Goal: Transaction & Acquisition: Purchase product/service

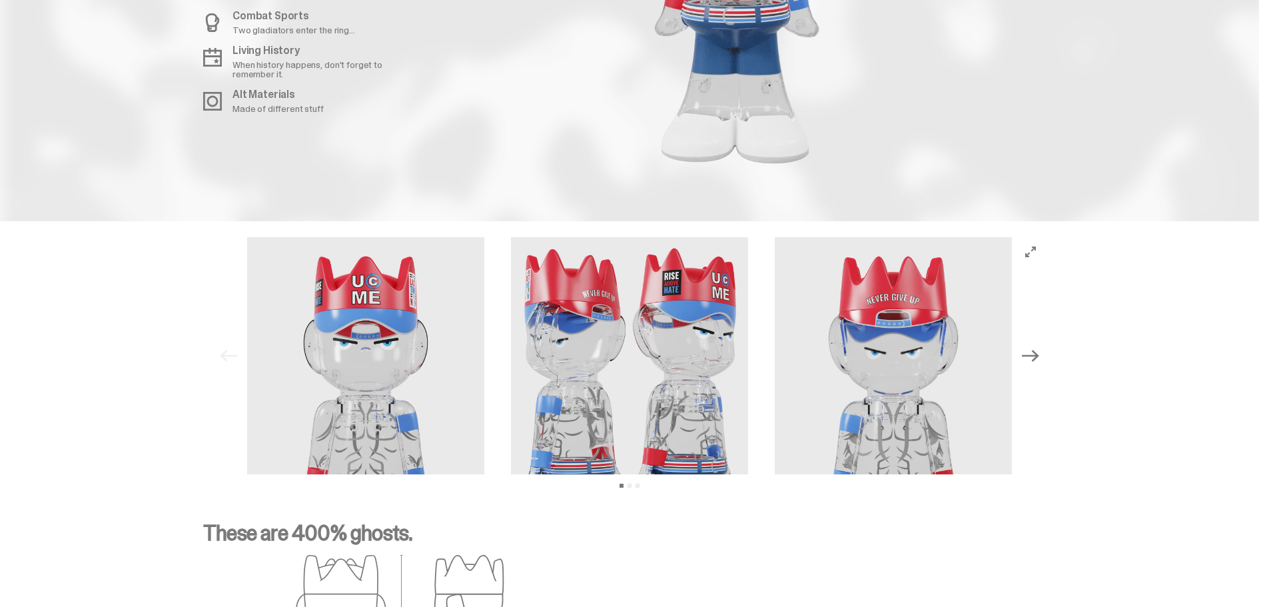
scroll to position [1732, 0]
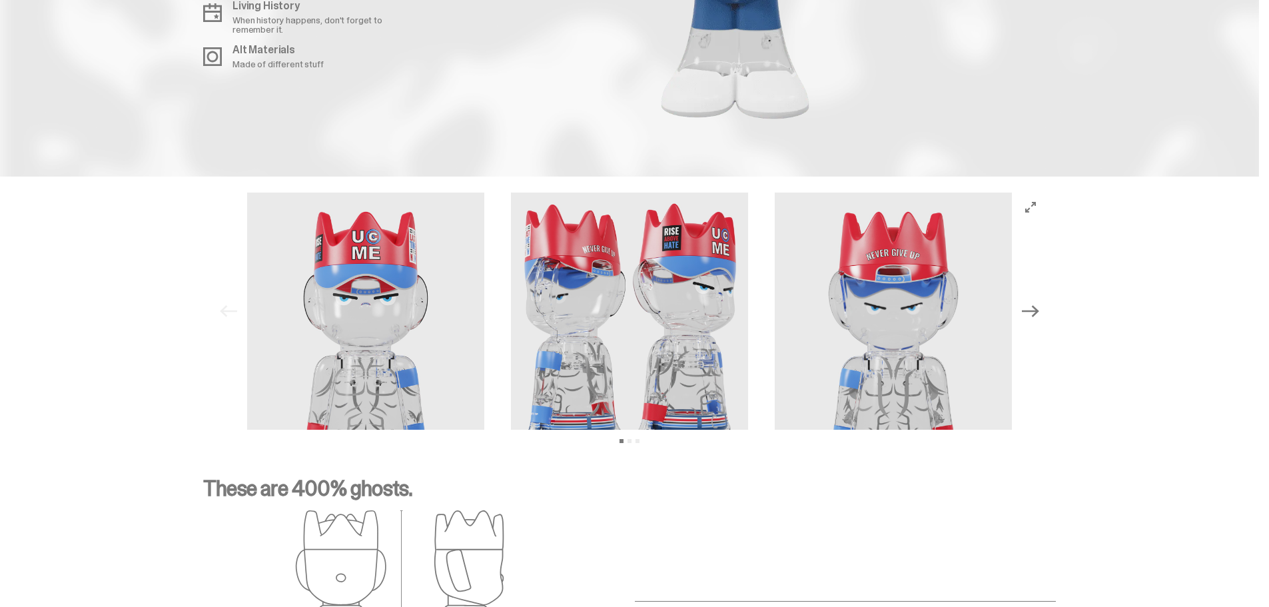
click at [380, 245] on img at bounding box center [365, 311] width 237 height 237
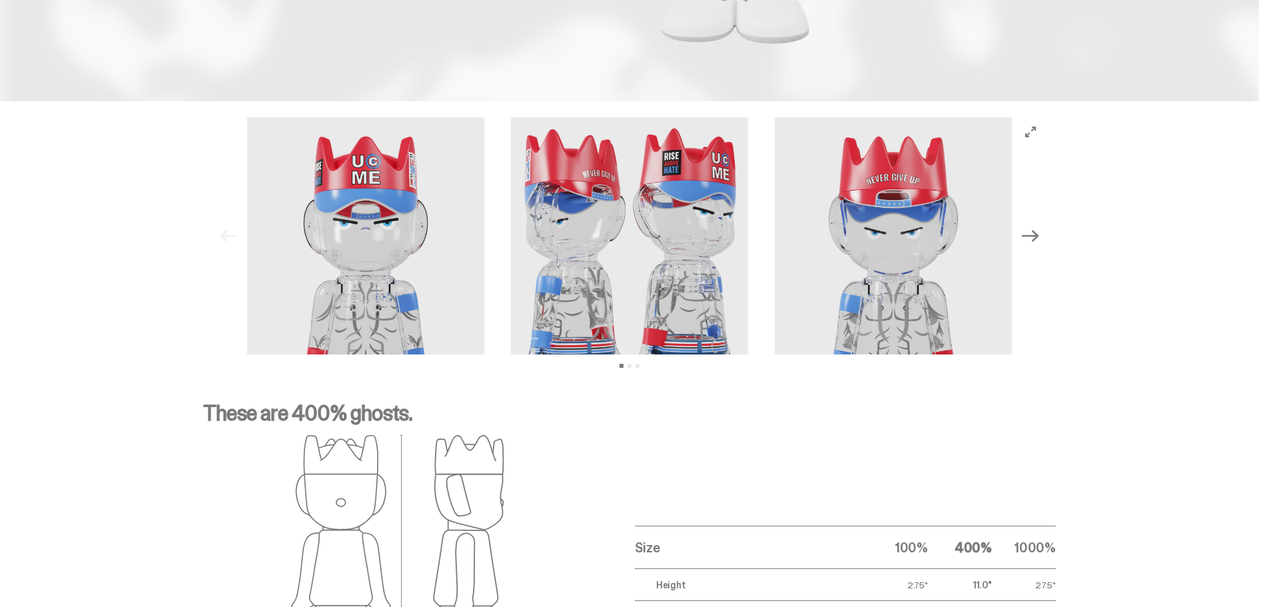
scroll to position [1821, 0]
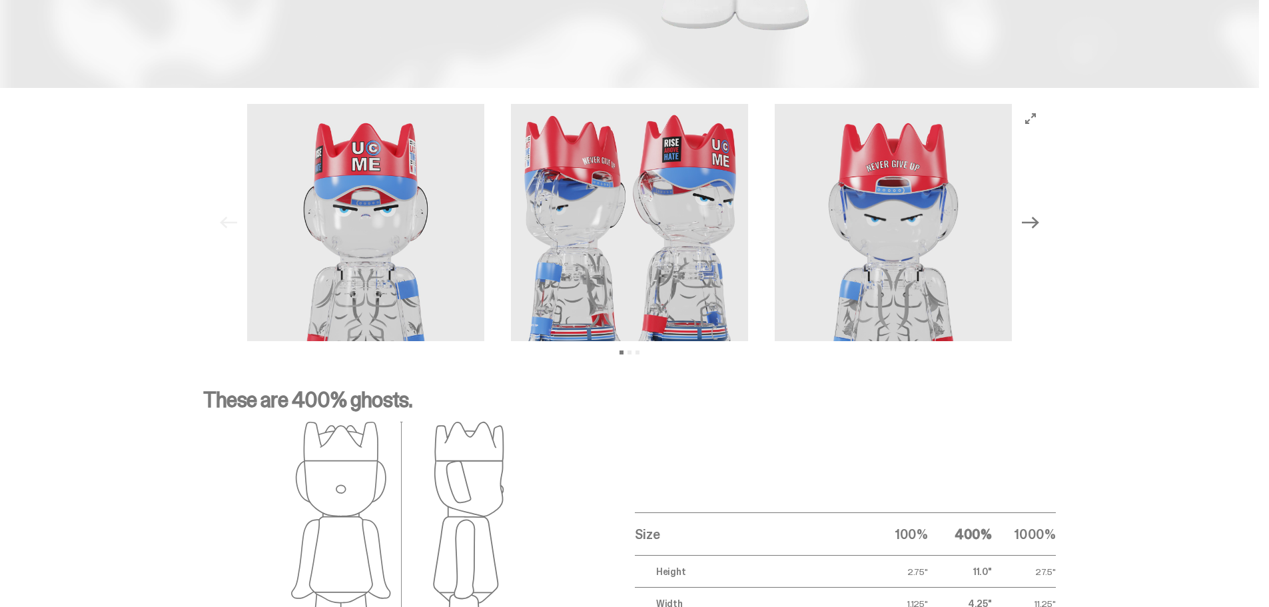
click at [1039, 225] on icon "Next" at bounding box center [1030, 222] width 17 height 17
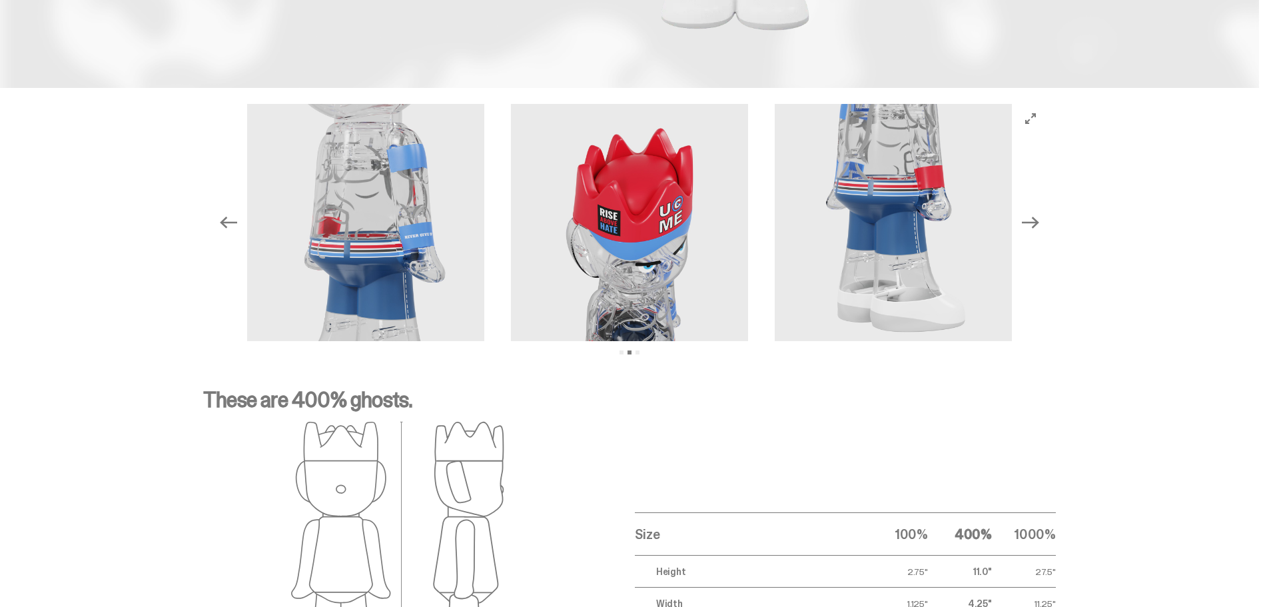
click at [1039, 225] on icon "Next" at bounding box center [1030, 222] width 17 height 17
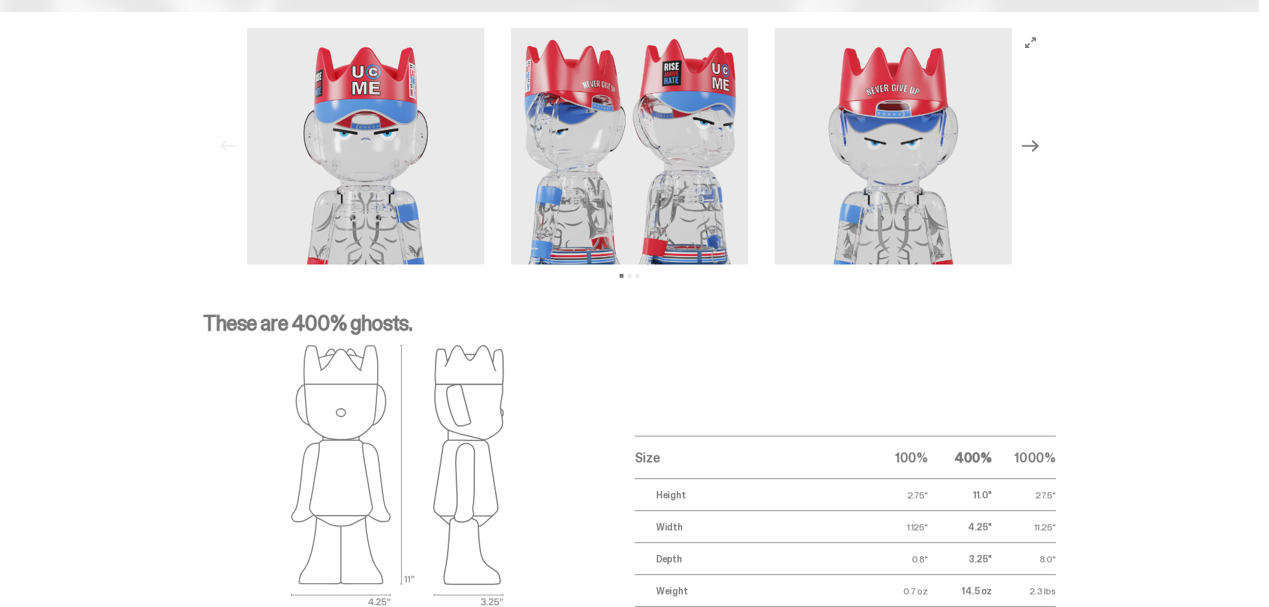
click at [1034, 141] on icon "Next" at bounding box center [1030, 145] width 17 height 17
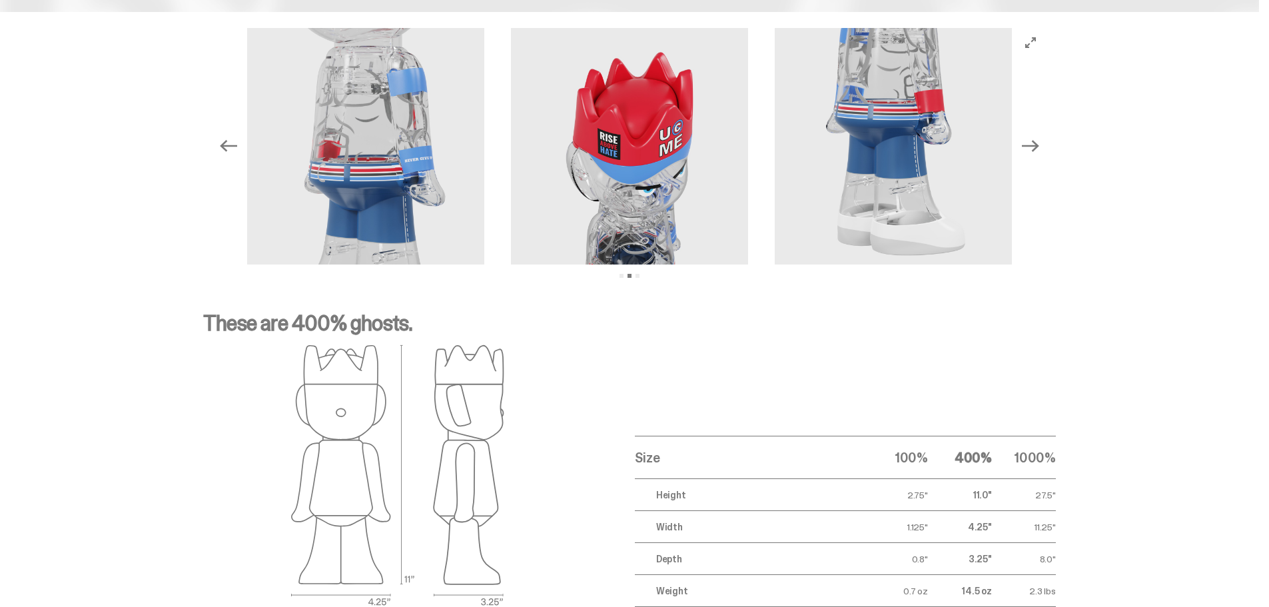
click at [1034, 141] on icon "Next" at bounding box center [1030, 145] width 17 height 17
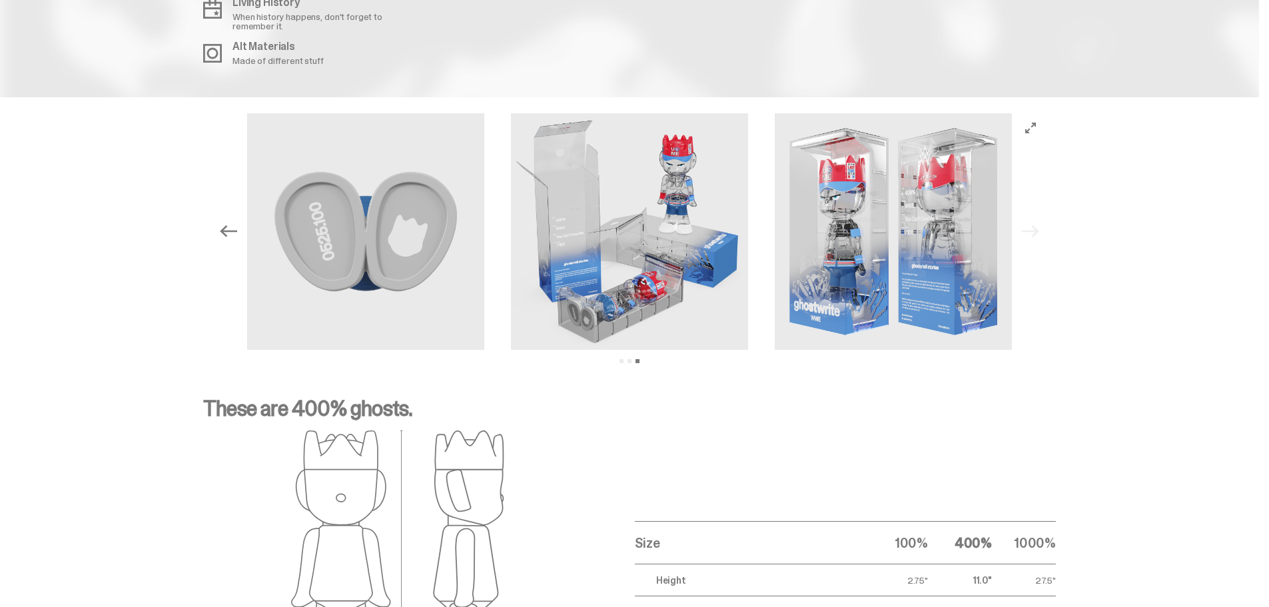
scroll to position [1732, 0]
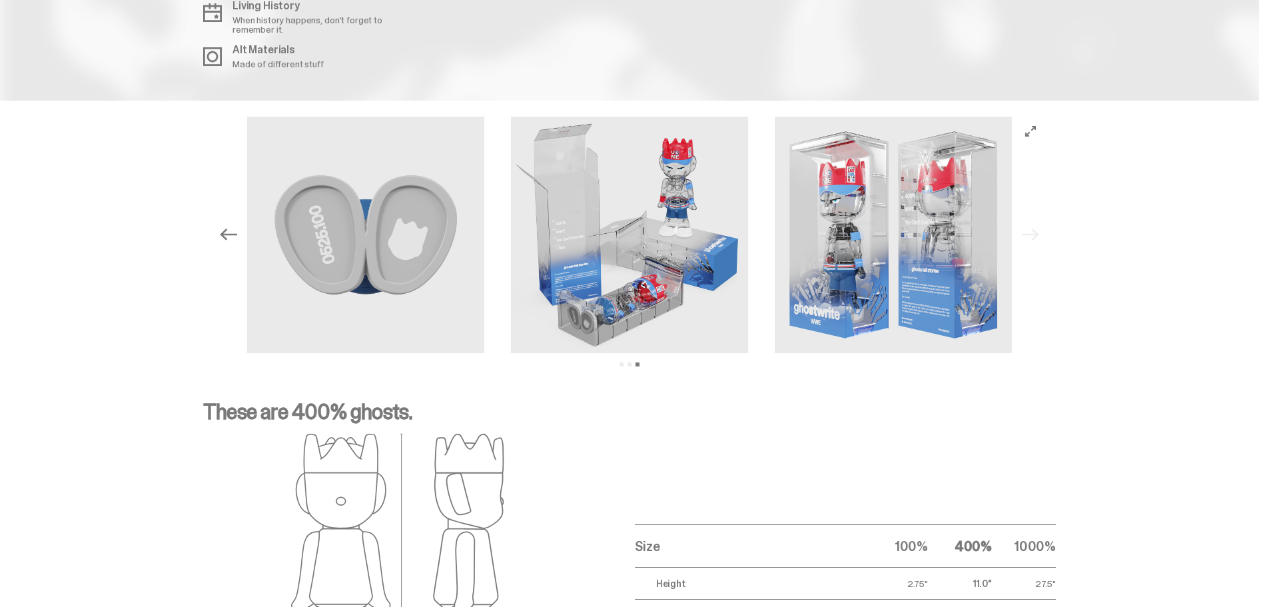
click at [237, 241] on icon "Previous" at bounding box center [228, 234] width 17 height 17
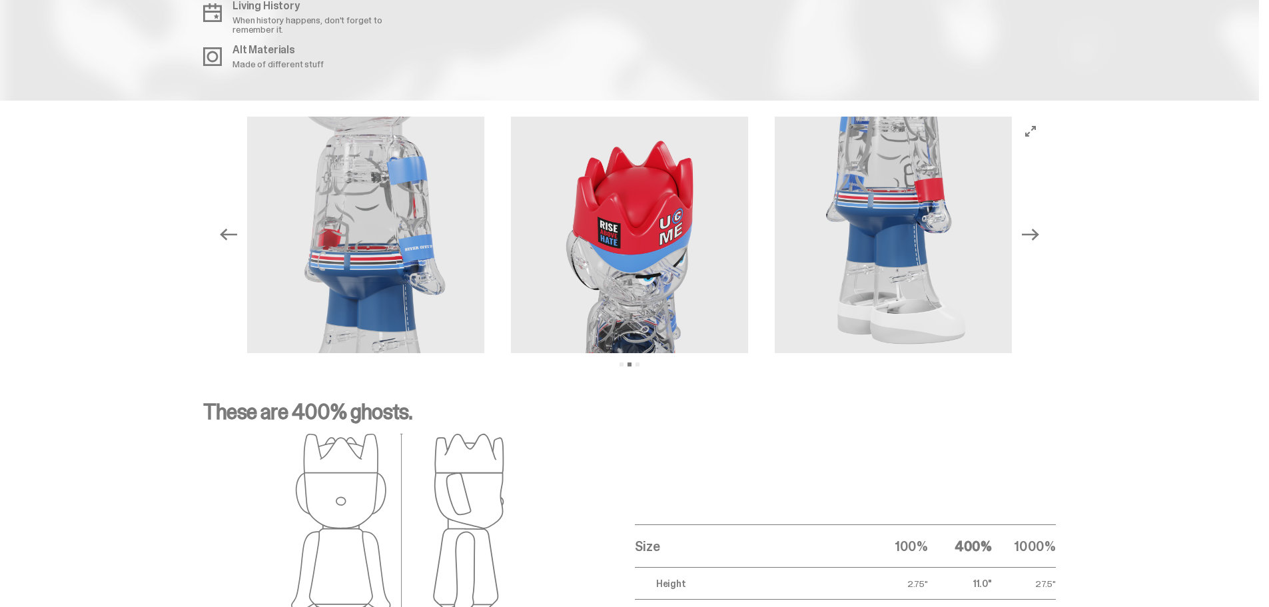
click at [237, 241] on icon "Previous" at bounding box center [228, 234] width 17 height 17
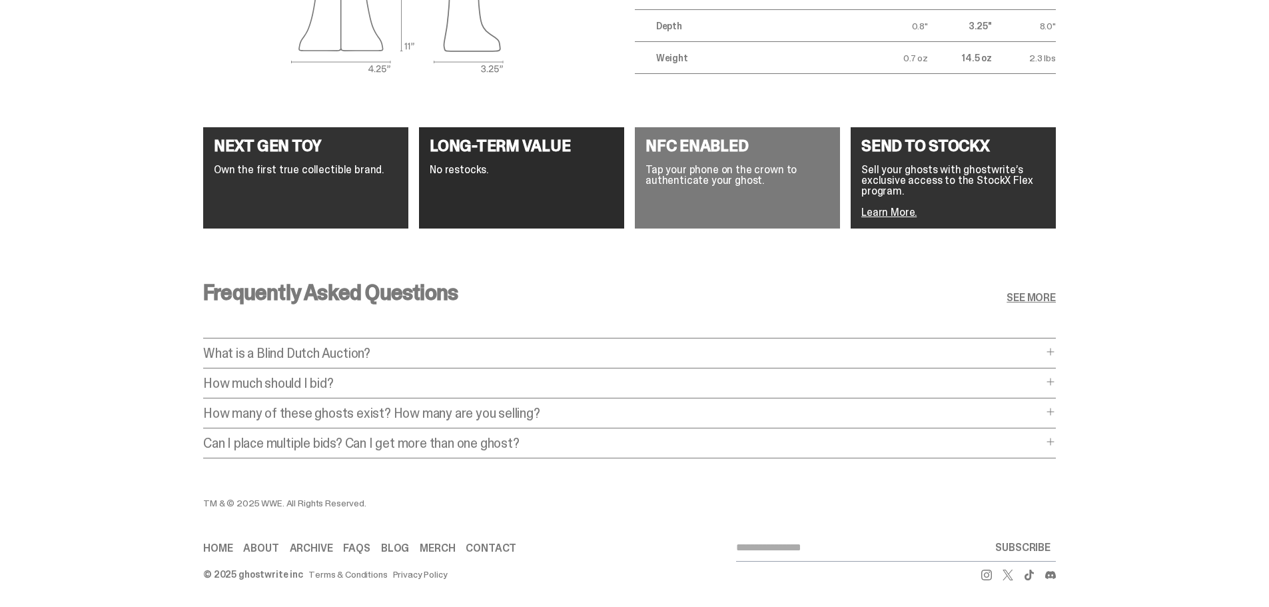
scroll to position [2363, 0]
click at [1035, 293] on link "SEE MORE" at bounding box center [1031, 298] width 49 height 11
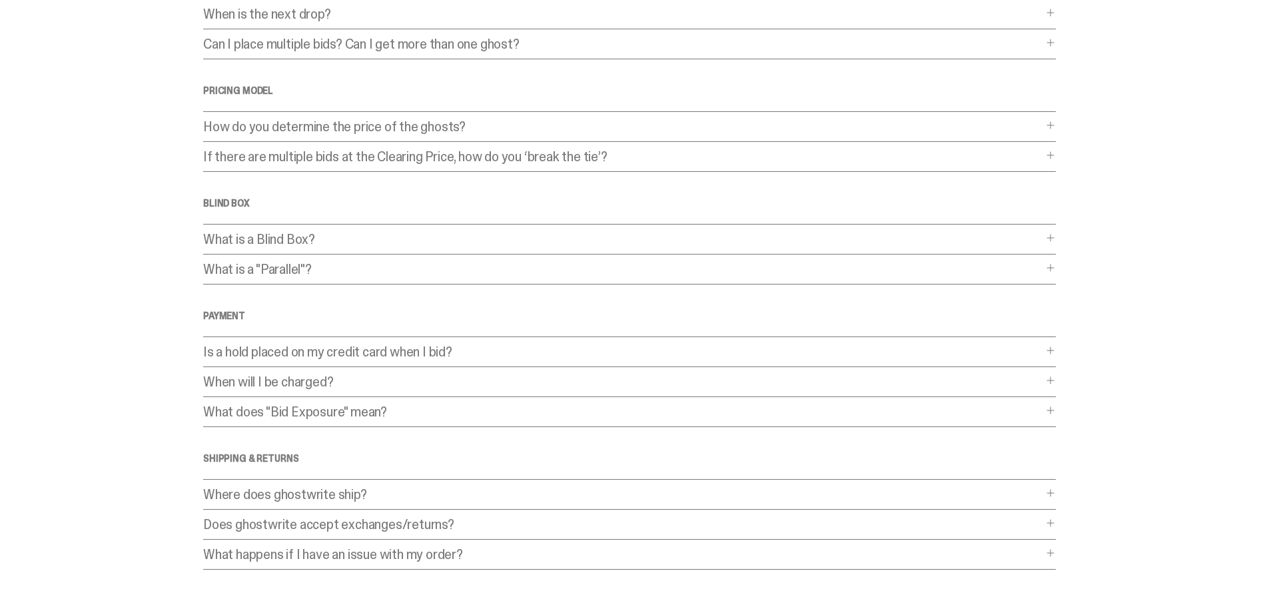
scroll to position [222, 0]
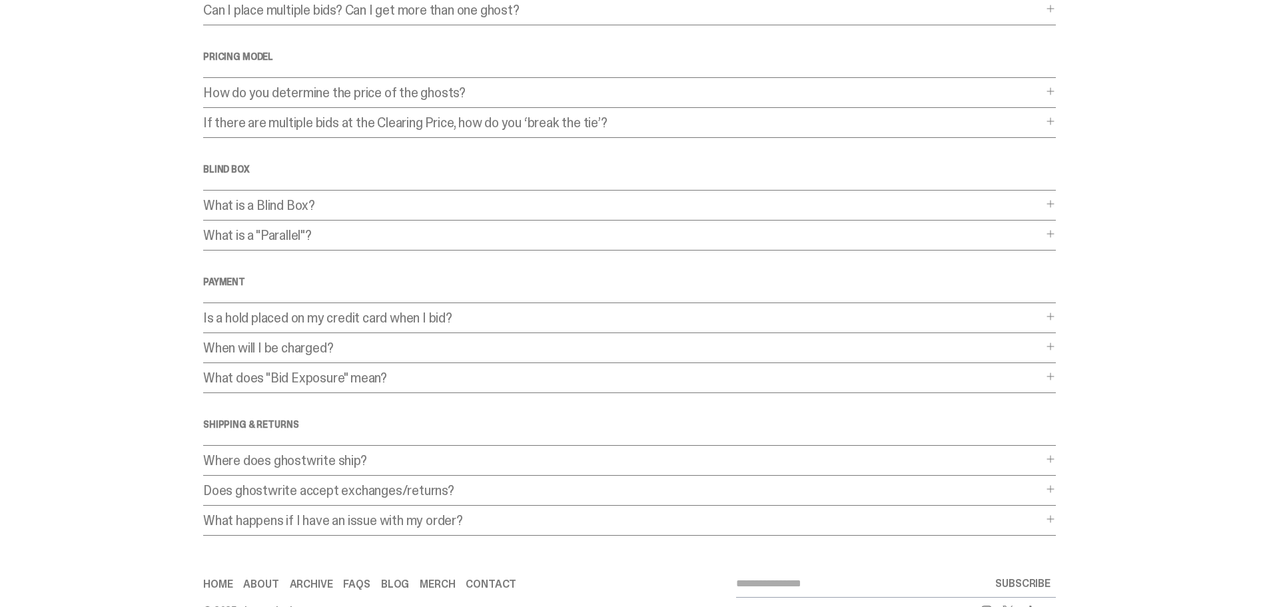
click at [1056, 241] on div "What is a "Parallel"? What is a "Parallel"? A “Parallel” ghost is an extra-rare…" at bounding box center [629, 240] width 853 height 22
click at [1055, 234] on span at bounding box center [1050, 234] width 11 height 11
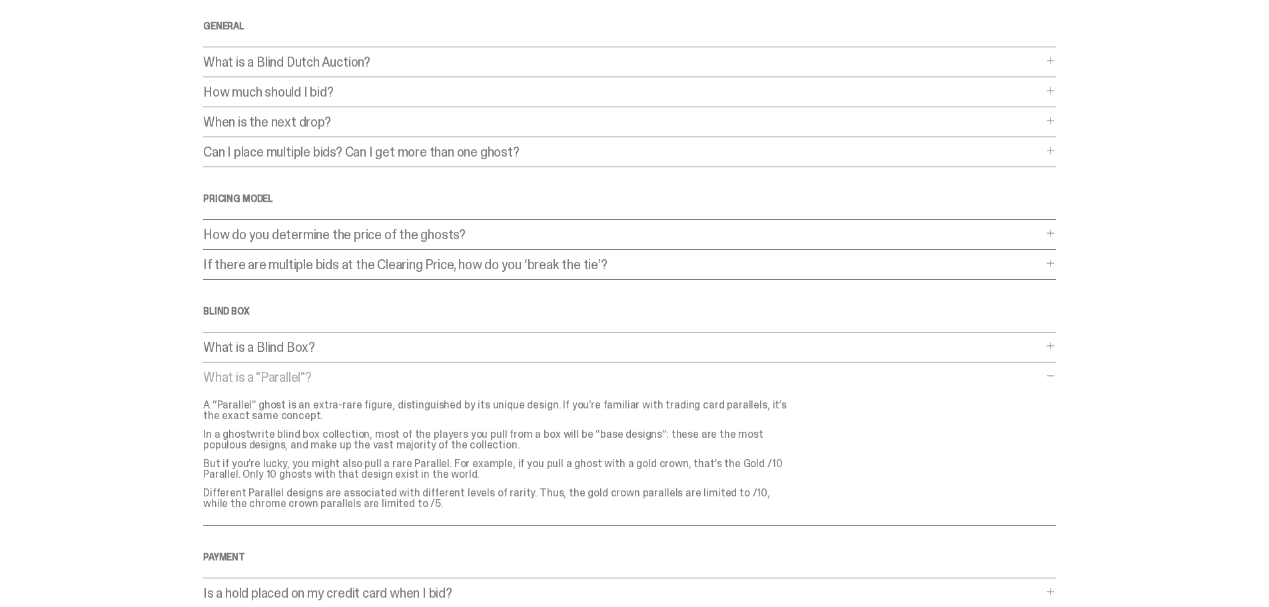
scroll to position [0, 0]
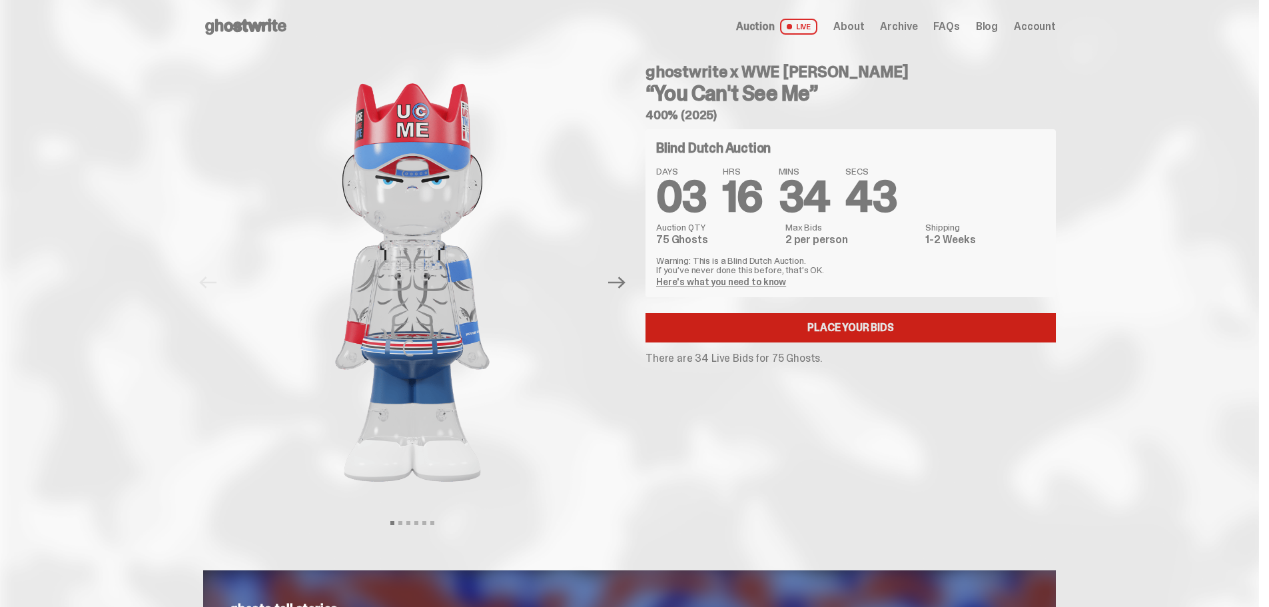
click at [850, 334] on link "Place your Bids" at bounding box center [851, 327] width 410 height 29
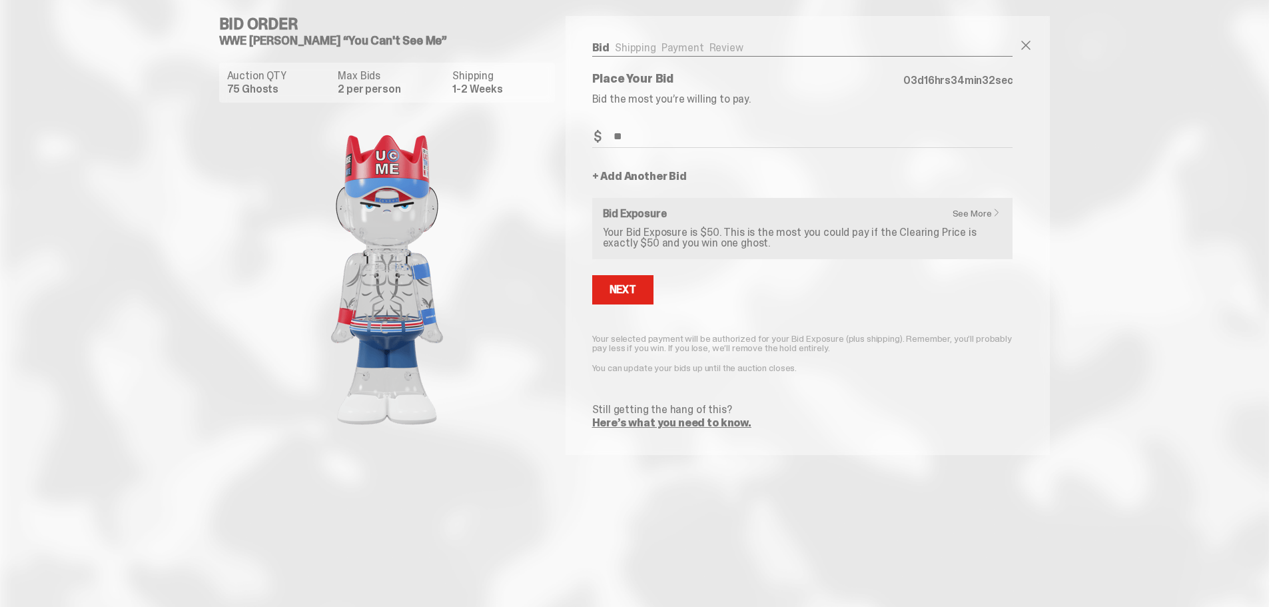
type input "*"
type input "**"
click at [623, 294] on div "Next" at bounding box center [623, 290] width 27 height 11
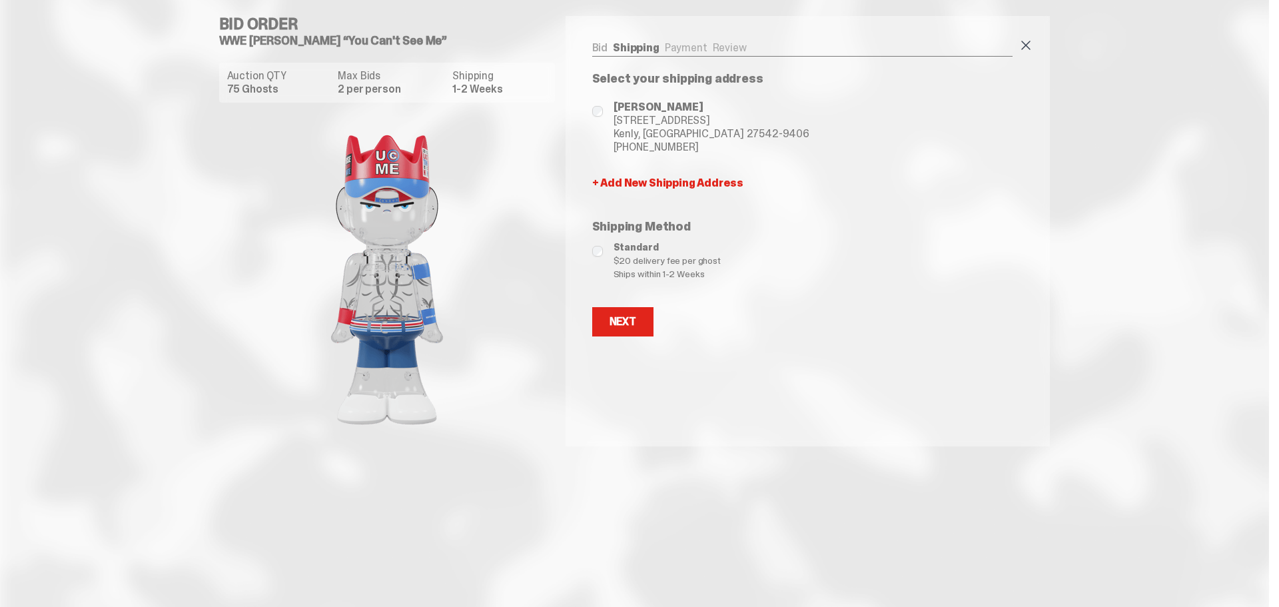
click at [1027, 43] on span at bounding box center [1026, 45] width 16 height 16
